Goal: Transaction & Acquisition: Purchase product/service

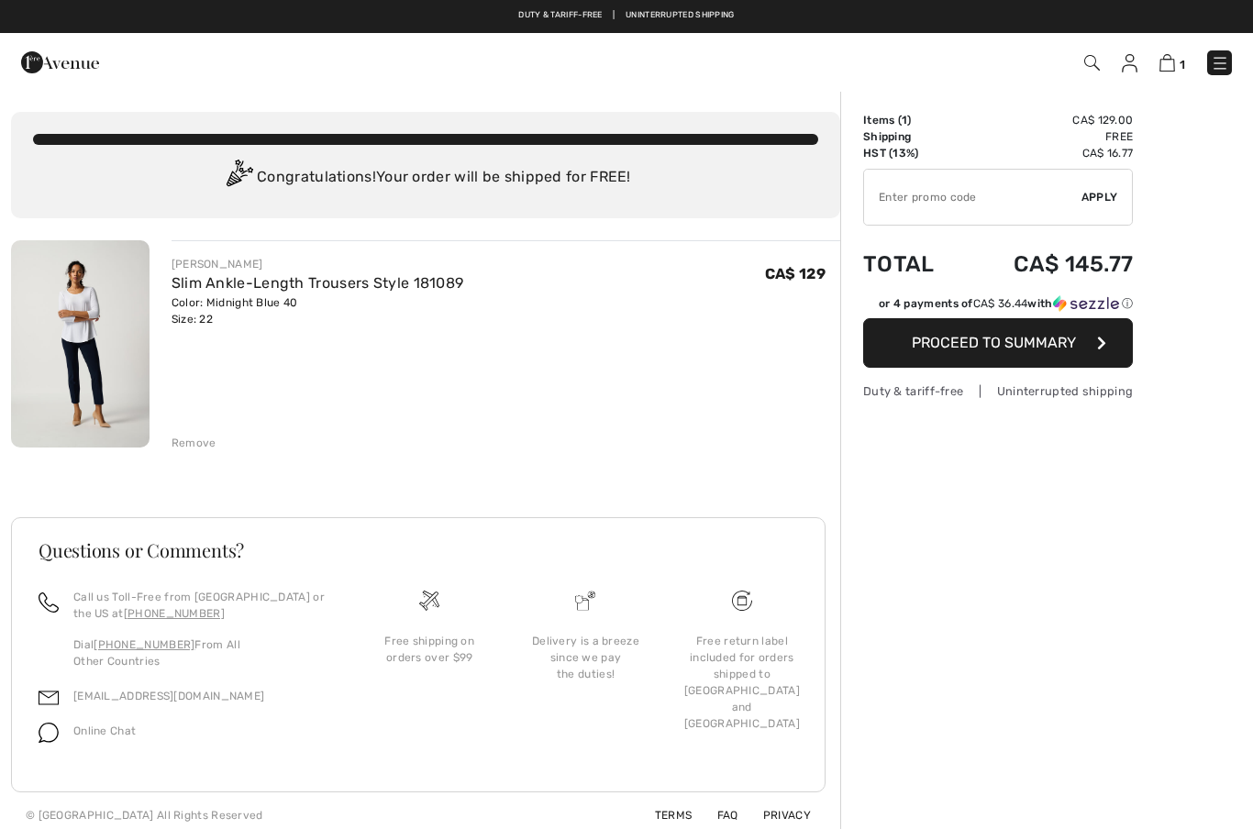
click at [238, 291] on link "Slim Ankle-Length Trousers Style 181089" at bounding box center [317, 282] width 293 height 17
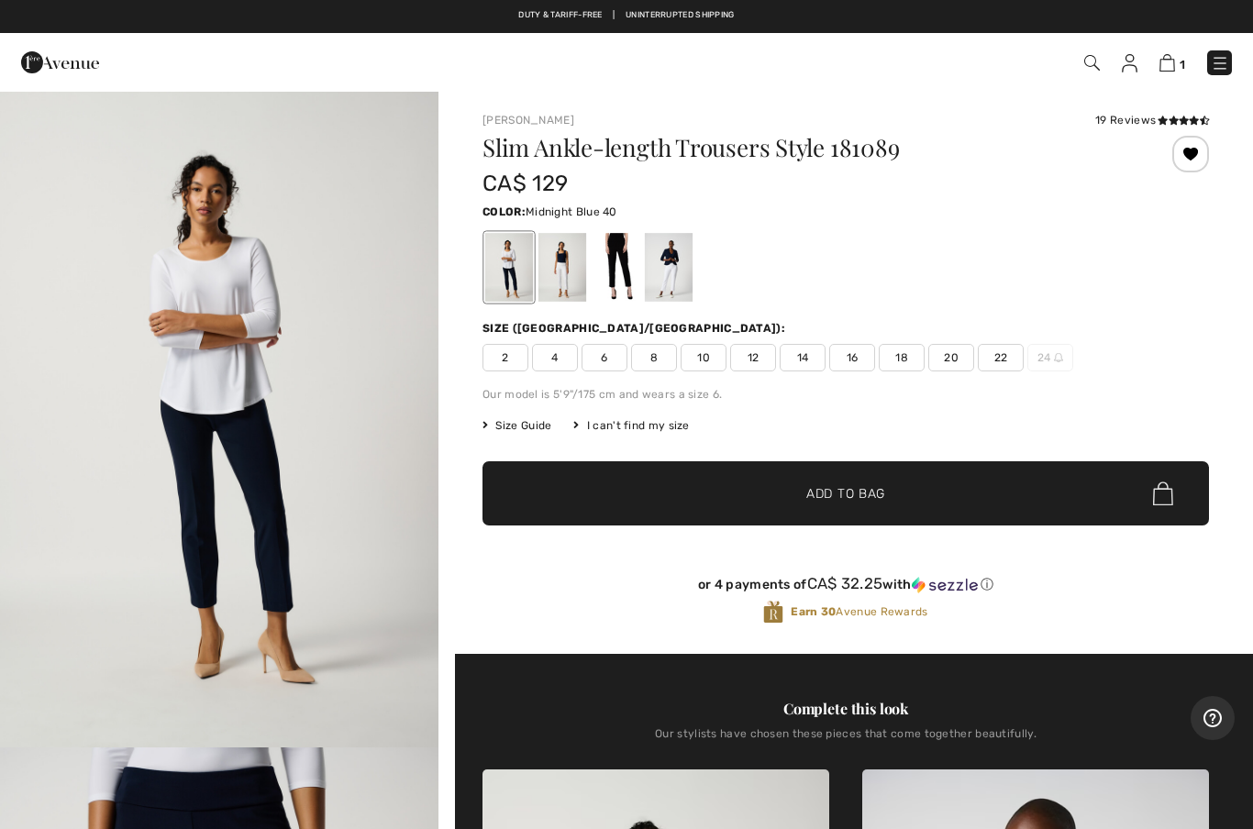
click at [1166, 69] on img at bounding box center [1167, 62] width 16 height 17
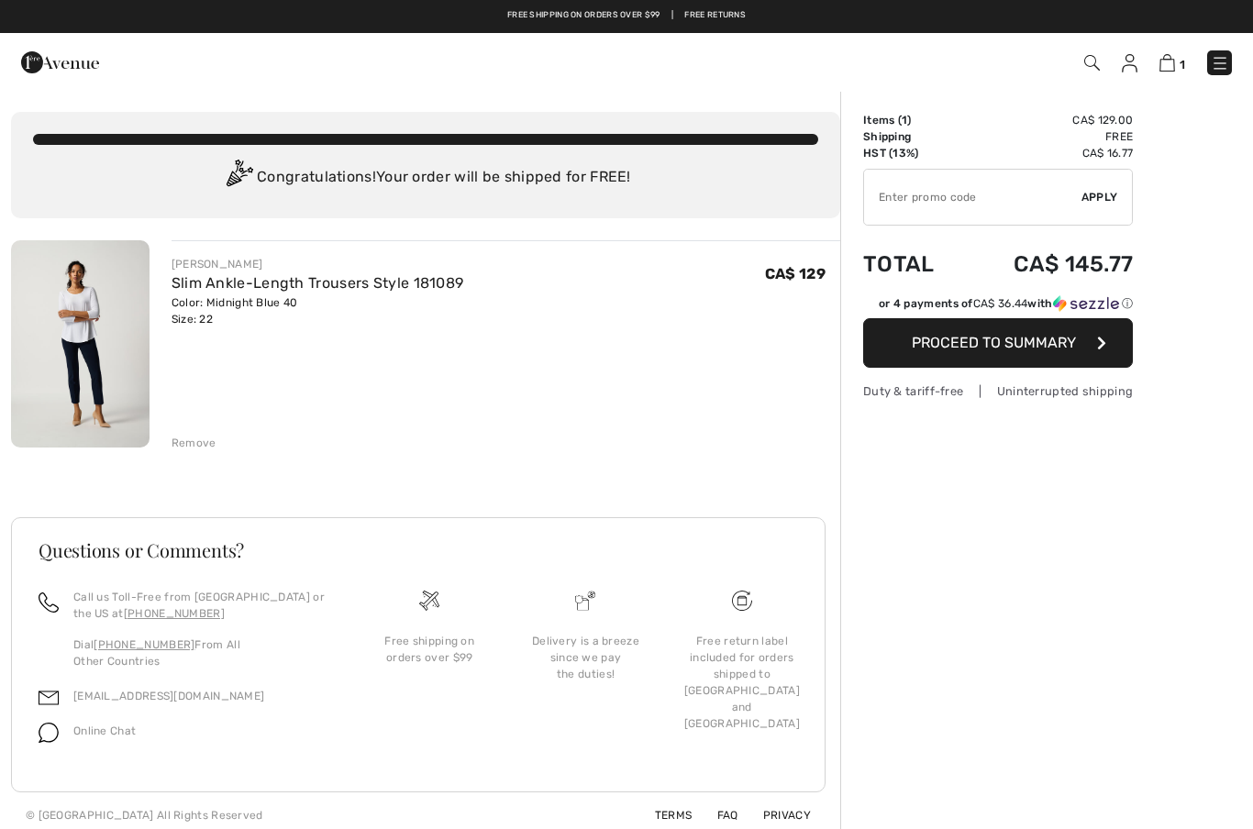
click at [1030, 349] on span "Proceed to Summary" at bounding box center [994, 342] width 164 height 17
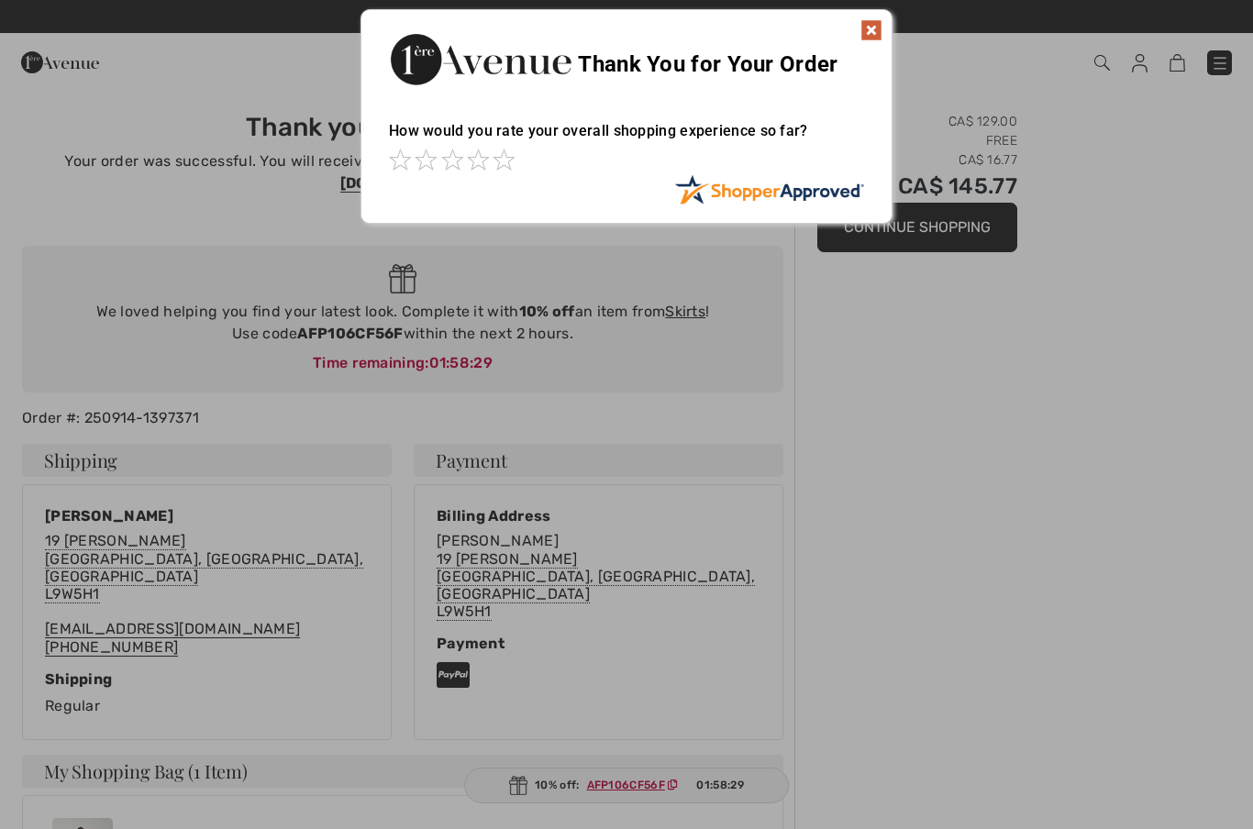
click at [1074, 440] on div at bounding box center [626, 414] width 1253 height 829
click at [871, 40] on img at bounding box center [871, 30] width 22 height 22
